Goal: Task Accomplishment & Management: Manage account settings

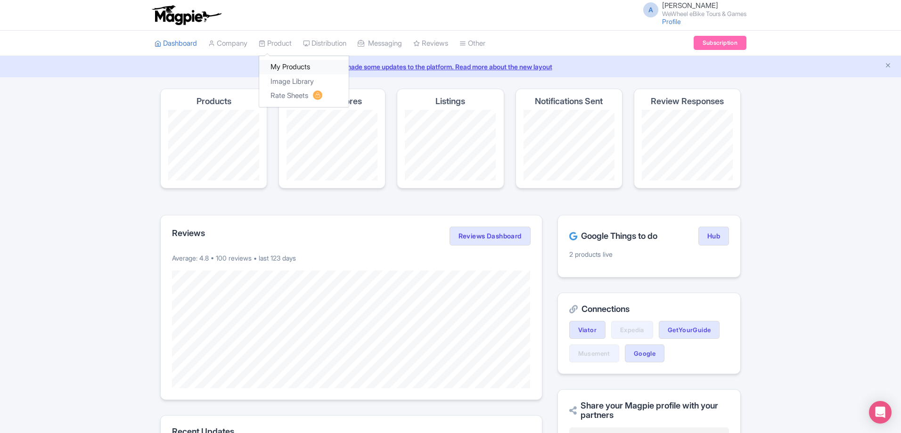
click at [280, 64] on link "My Products" at bounding box center [303, 67] width 89 height 15
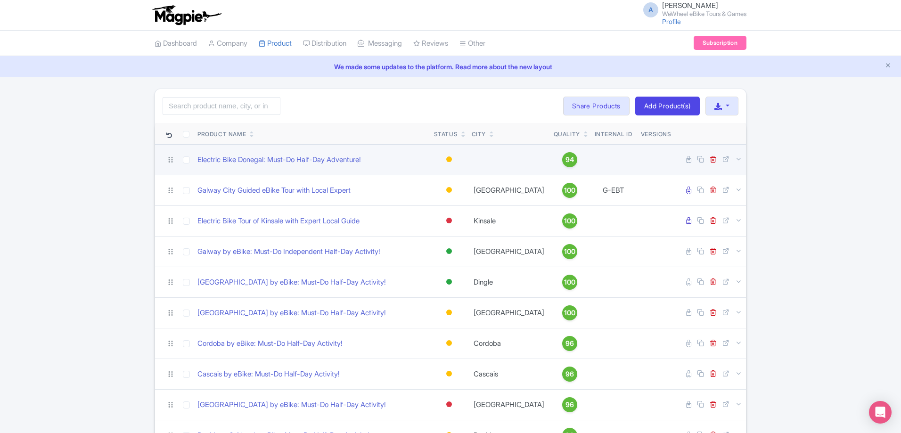
click at [360, 166] on td "Electric Bike Donegal: Must-Do Half-Day Adventure!" at bounding box center [312, 159] width 236 height 31
click at [361, 163] on link "Electric Bike Donegal: Must-Do Half-Day Adventure!" at bounding box center [278, 159] width 163 height 11
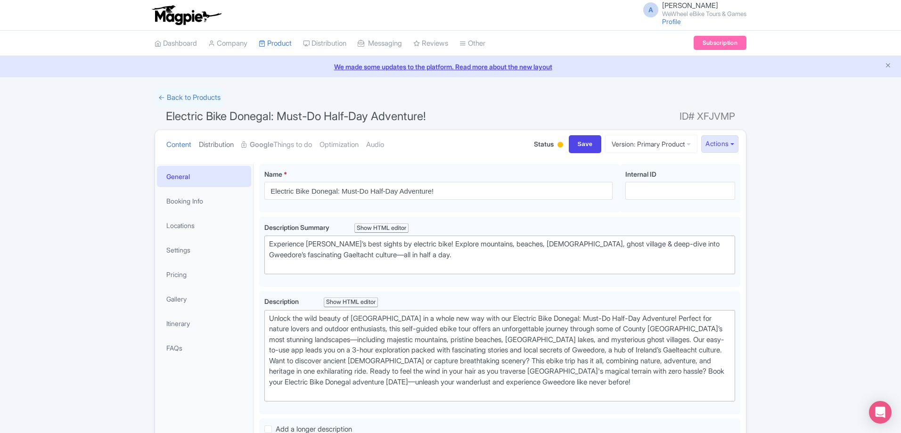
drag, startPoint x: 208, startPoint y: 145, endPoint x: 214, endPoint y: 145, distance: 6.1
click at [209, 145] on link "Distribution" at bounding box center [216, 145] width 35 height 30
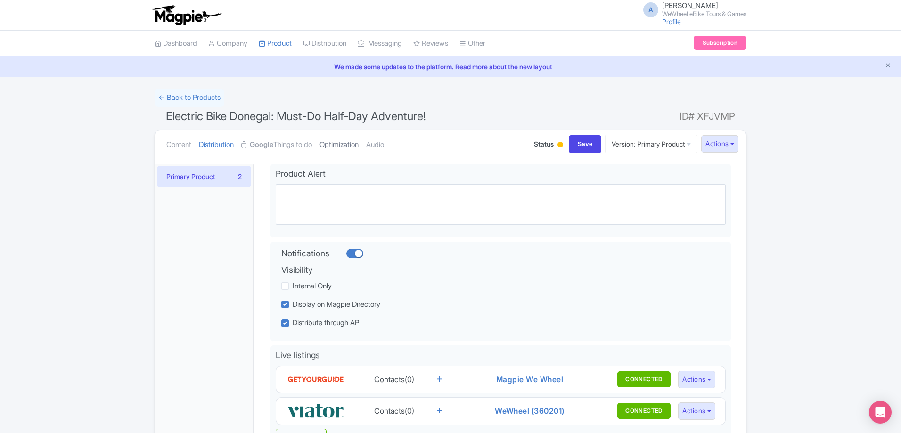
click at [358, 147] on link "Optimization" at bounding box center [338, 145] width 39 height 30
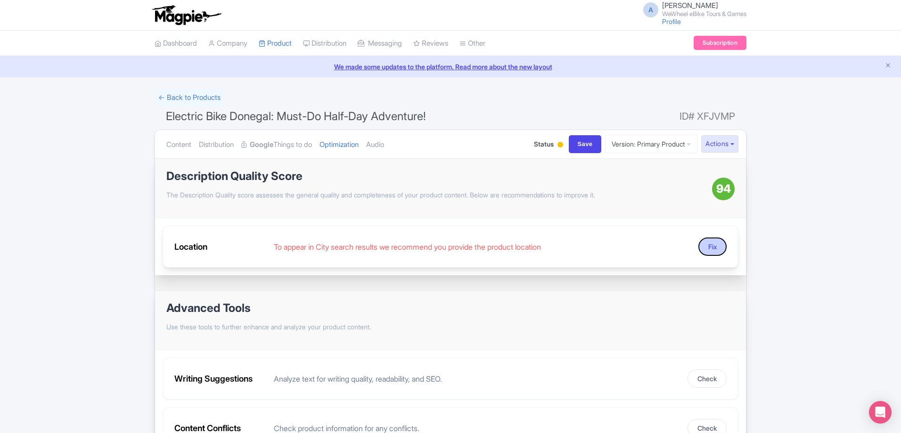
click at [724, 249] on button "Fix" at bounding box center [712, 246] width 28 height 18
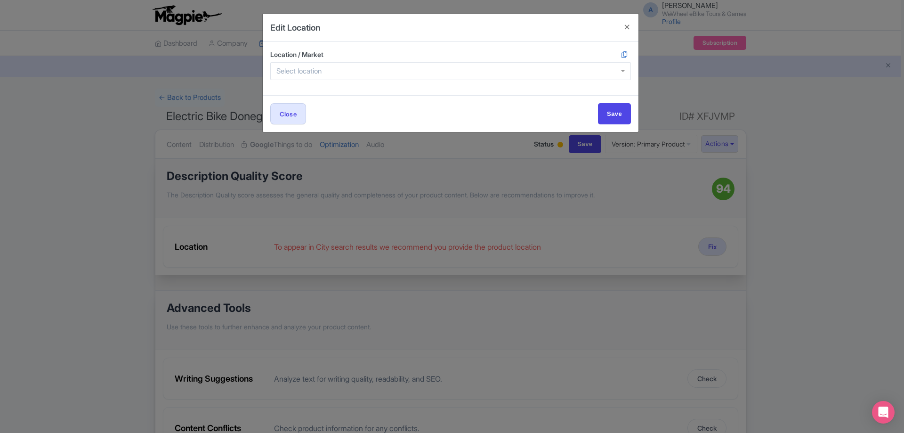
drag, startPoint x: 385, startPoint y: 67, endPoint x: 382, endPoint y: 74, distance: 8.0
click at [386, 67] on div at bounding box center [450, 71] width 361 height 18
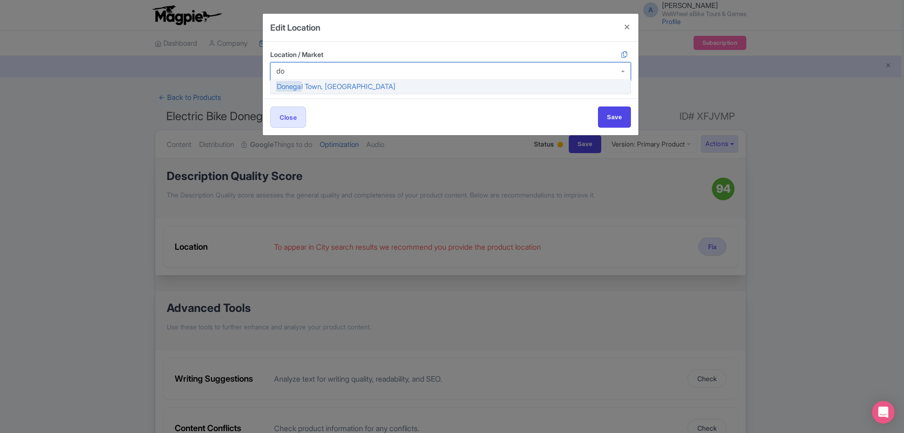
type input "d"
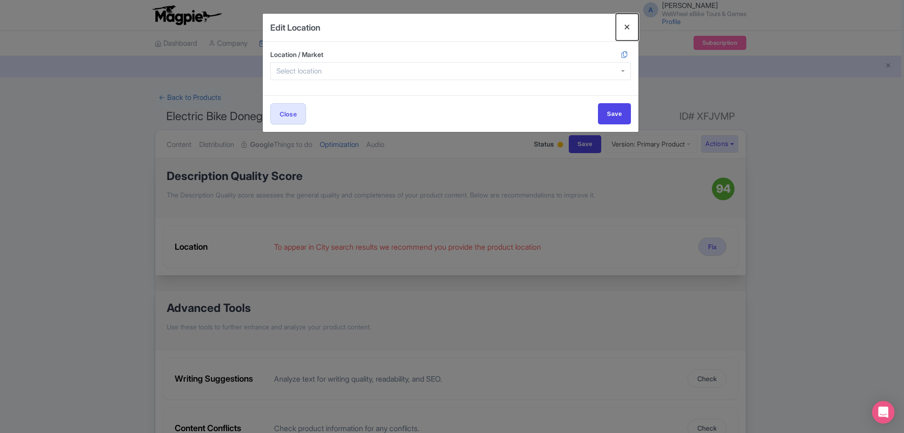
drag, startPoint x: 628, startPoint y: 24, endPoint x: 618, endPoint y: 56, distance: 33.4
click at [629, 24] on button "Close" at bounding box center [627, 27] width 23 height 27
